Goal: Task Accomplishment & Management: Use online tool/utility

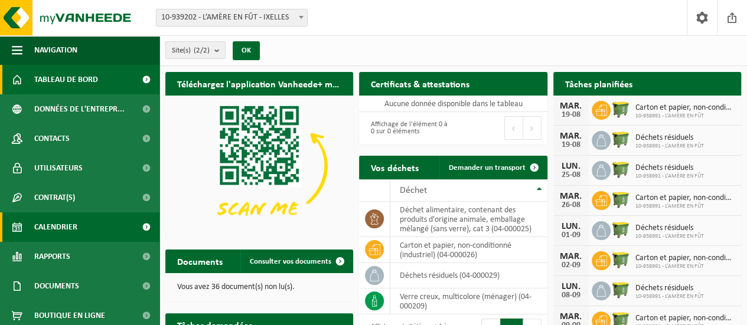
click at [66, 232] on span "Calendrier" at bounding box center [55, 228] width 43 height 30
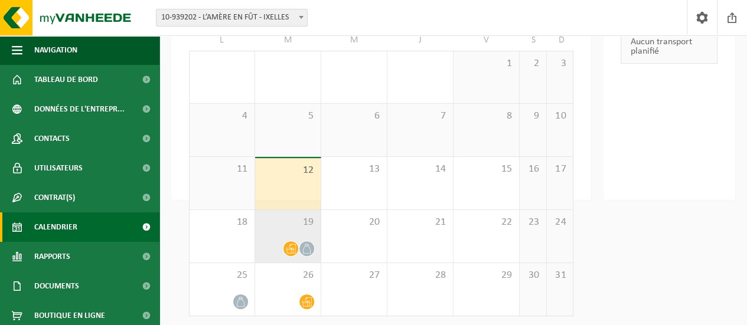
click at [292, 243] on span at bounding box center [291, 249] width 15 height 15
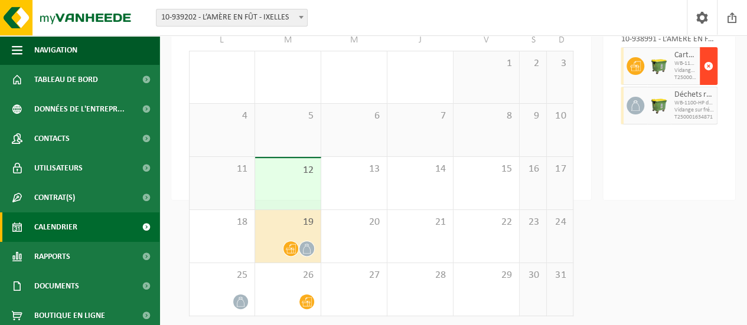
click at [710, 63] on span "button" at bounding box center [708, 66] width 9 height 24
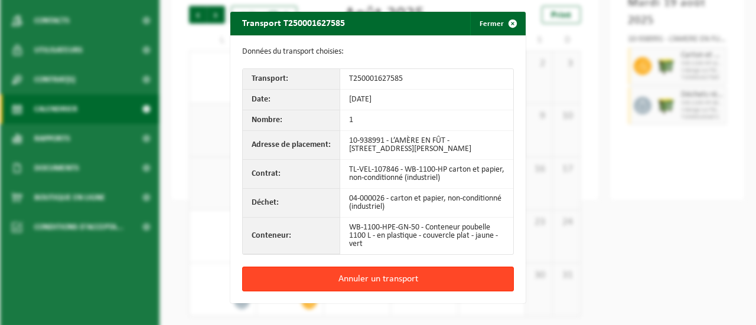
click at [350, 276] on button "Annuler un transport" at bounding box center [378, 279] width 272 height 25
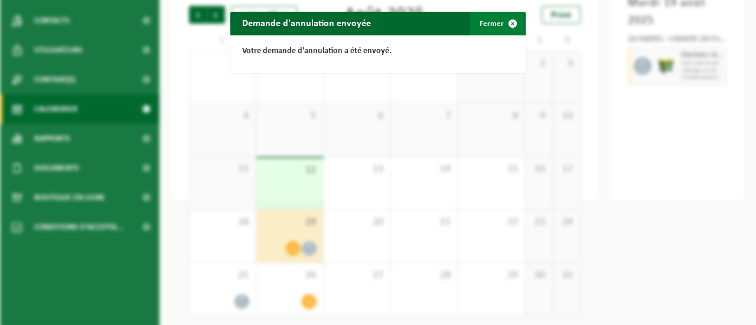
click at [502, 18] on span "button" at bounding box center [513, 24] width 24 height 24
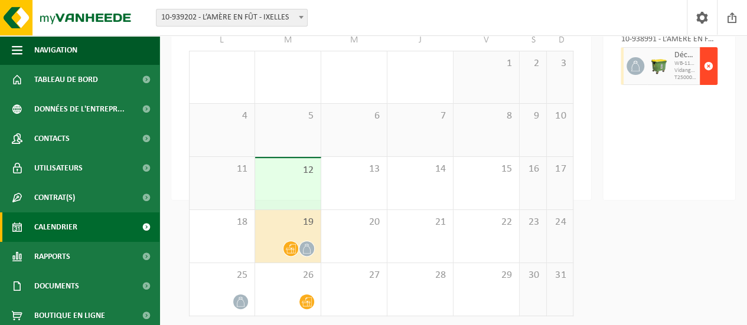
click at [705, 66] on span "button" at bounding box center [708, 66] width 9 height 24
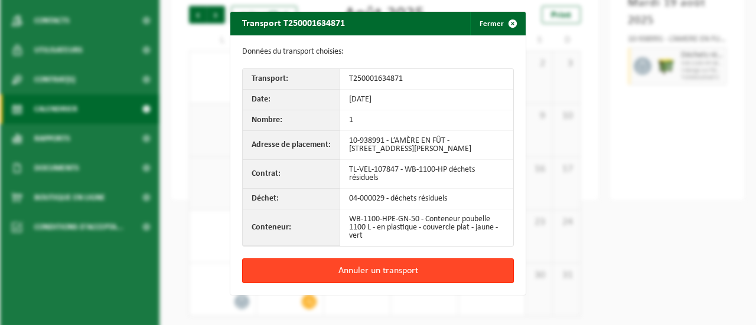
click at [363, 270] on button "Annuler un transport" at bounding box center [378, 271] width 272 height 25
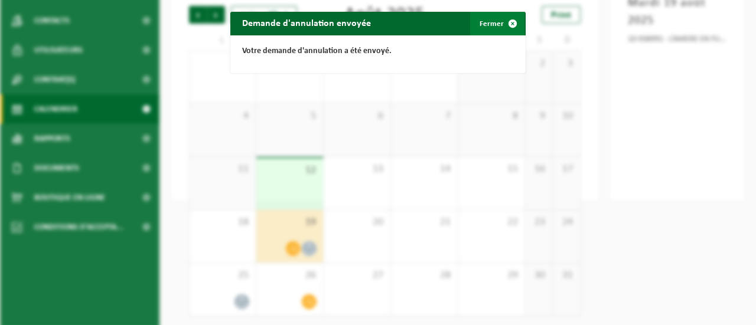
click at [491, 23] on button "Fermer" at bounding box center [497, 24] width 54 height 24
